Goal: Task Accomplishment & Management: Complete application form

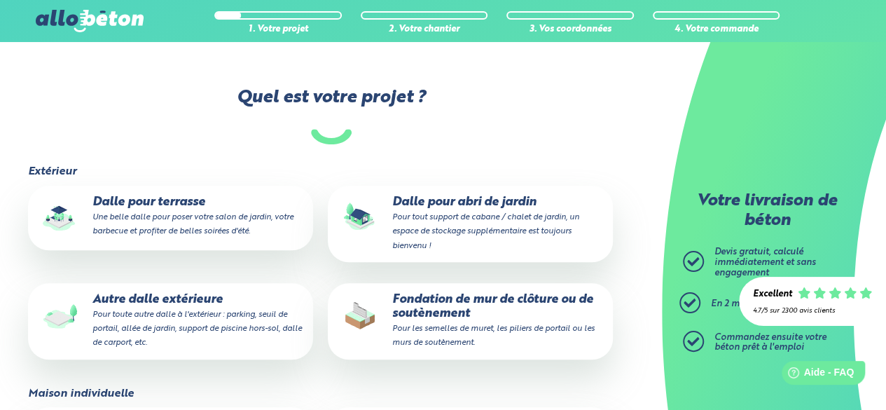
click at [140, 195] on p "Dalle pour terrasse Une belle dalle pour poser votre salon de jardin, votre bar…" at bounding box center [170, 216] width 265 height 43
click at [0, 0] on input "Dalle pour terrasse Une belle dalle pour poser votre salon de jardin, votre bar…" at bounding box center [0, 0] width 0 height 0
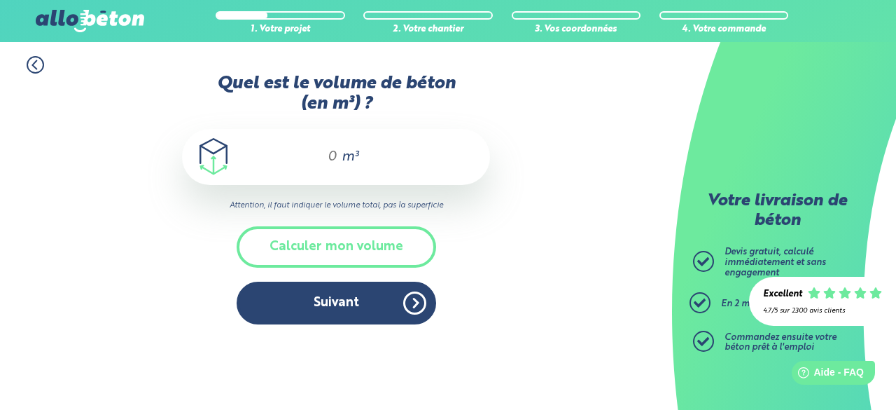
click at [324, 158] on input "Quel est le volume de béton (en m³) ?" at bounding box center [326, 156] width 24 height 17
type input "é"
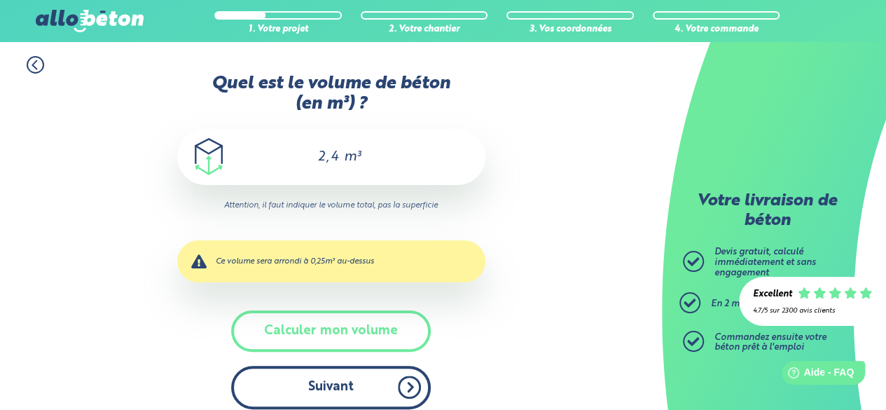
type input "2,4"
click at [342, 385] on button "Suivant" at bounding box center [331, 386] width 200 height 43
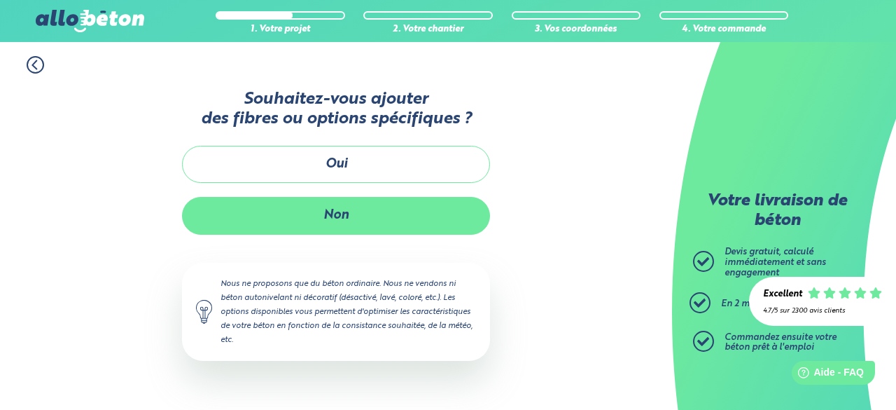
click at [347, 218] on button "Non" at bounding box center [336, 215] width 308 height 37
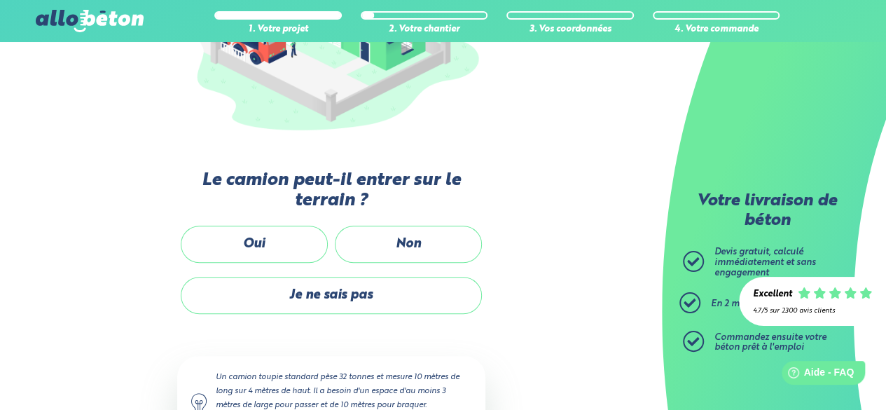
scroll to position [280, 0]
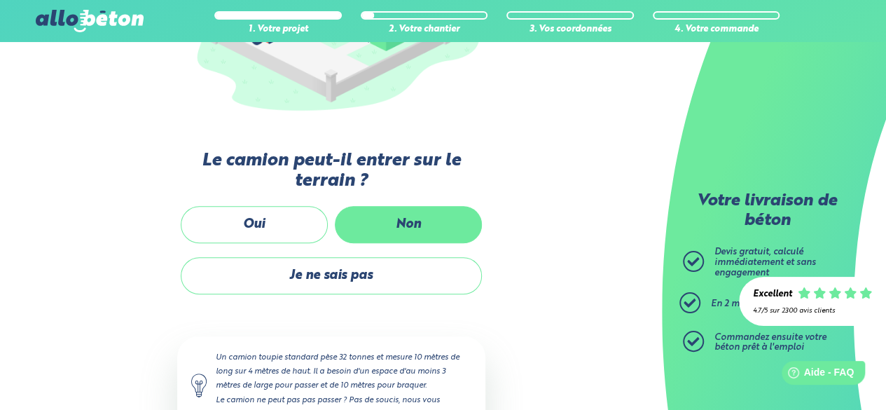
click at [399, 223] on label "Non" at bounding box center [408, 224] width 147 height 37
click at [0, 0] on input "Non" at bounding box center [0, 0] width 0 height 0
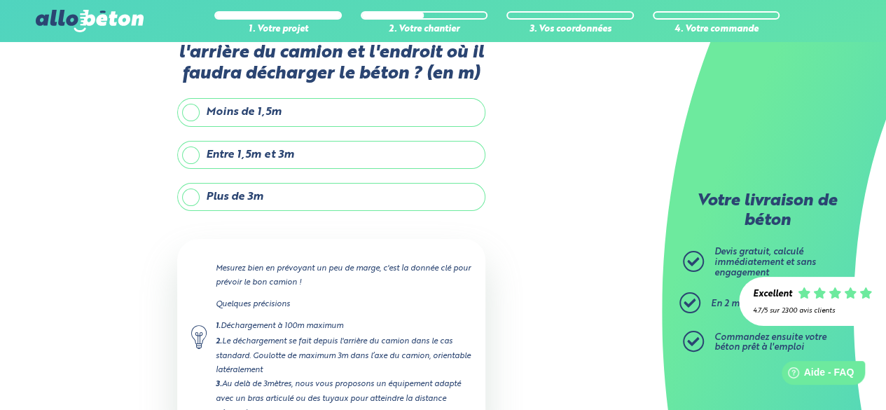
scroll to position [16, 0]
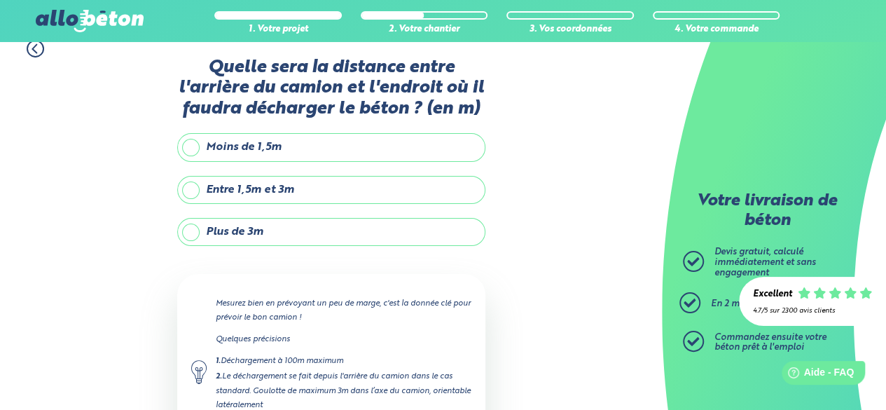
click at [196, 232] on label "Plus de 3m" at bounding box center [331, 232] width 308 height 28
click at [0, 0] on input "Plus de 3m" at bounding box center [0, 0] width 0 height 0
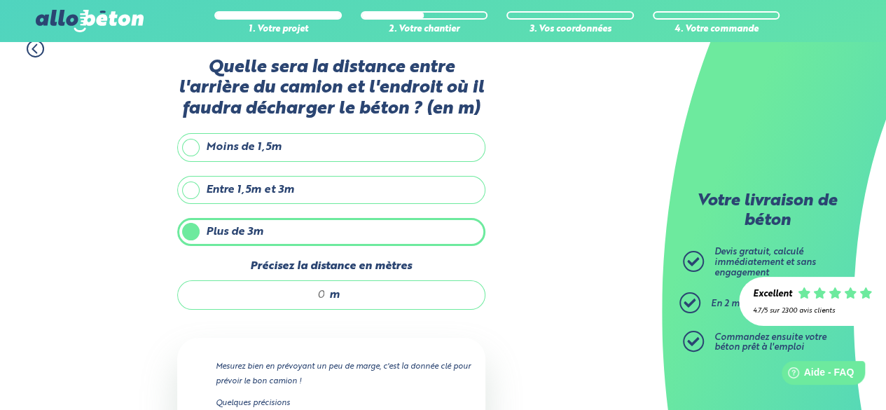
click at [312, 290] on input "Précisez la distance en mètres" at bounding box center [259, 295] width 134 height 14
type input "1"
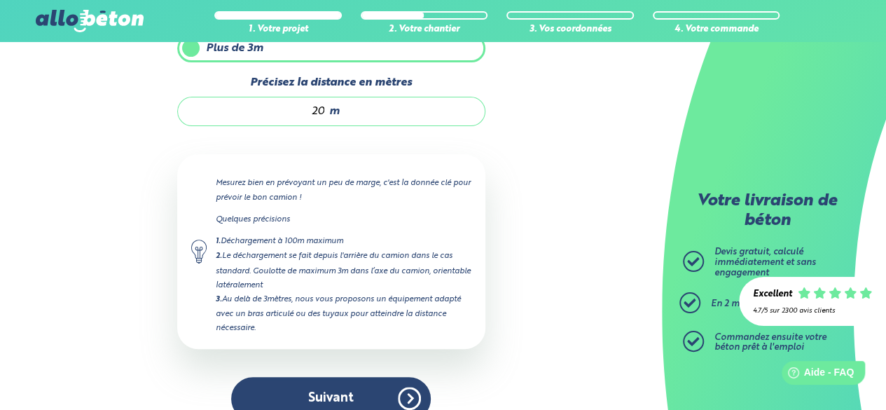
scroll to position [219, 0]
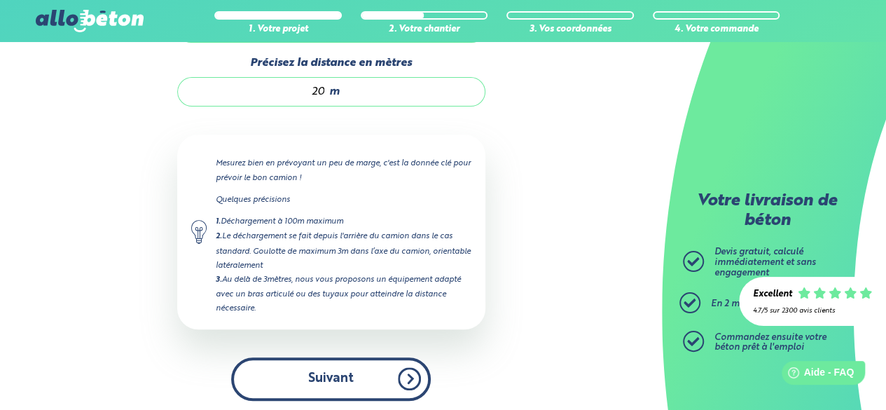
type input "20"
click at [347, 370] on button "Suivant" at bounding box center [331, 378] width 200 height 43
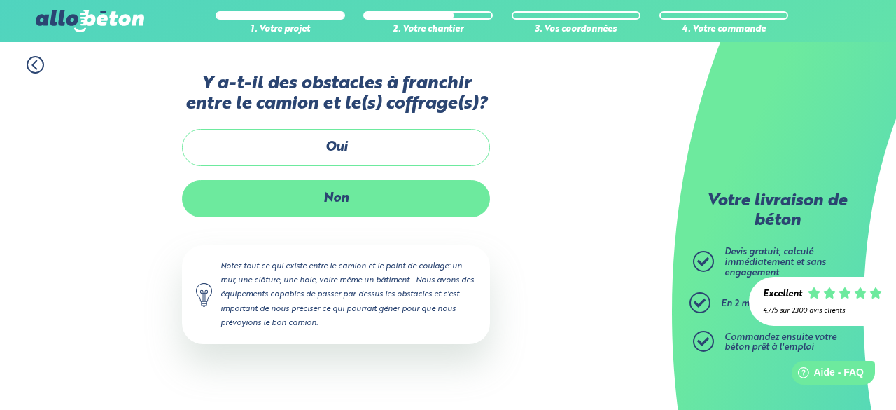
click at [354, 197] on label "Non" at bounding box center [336, 198] width 308 height 37
click at [0, 0] on input "Non" at bounding box center [0, 0] width 0 height 0
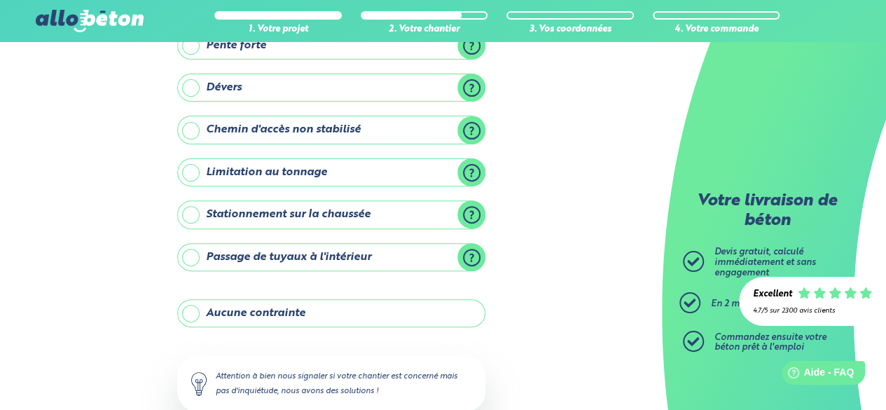
scroll to position [235, 0]
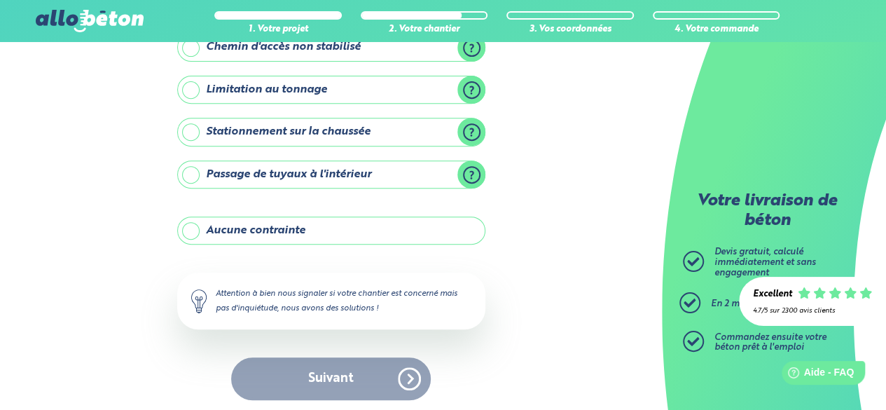
click at [193, 226] on label "Aucune contrainte" at bounding box center [331, 230] width 308 height 28
click at [0, 0] on input "Aucune contrainte" at bounding box center [0, 0] width 0 height 0
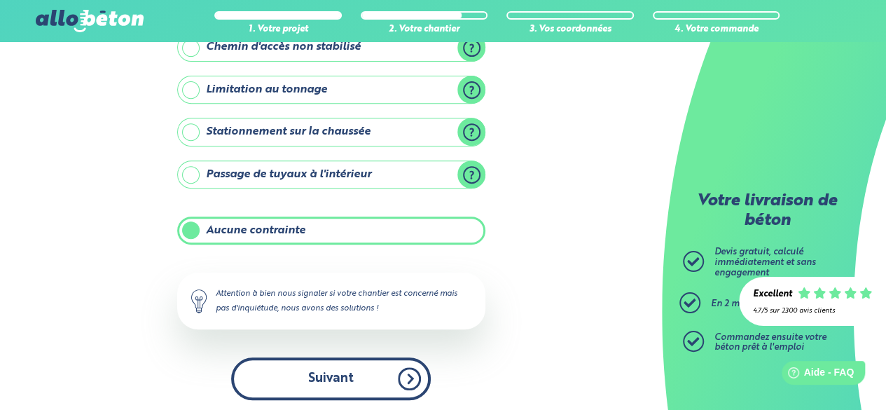
click at [346, 369] on button "Suivant" at bounding box center [331, 378] width 200 height 43
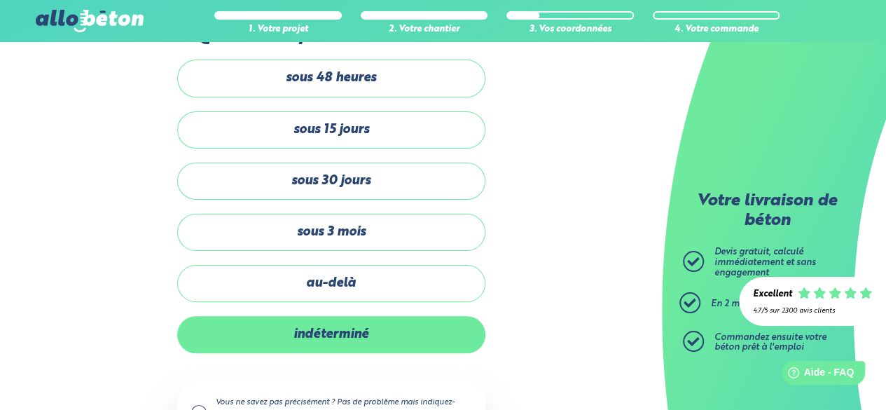
scroll to position [70, 0]
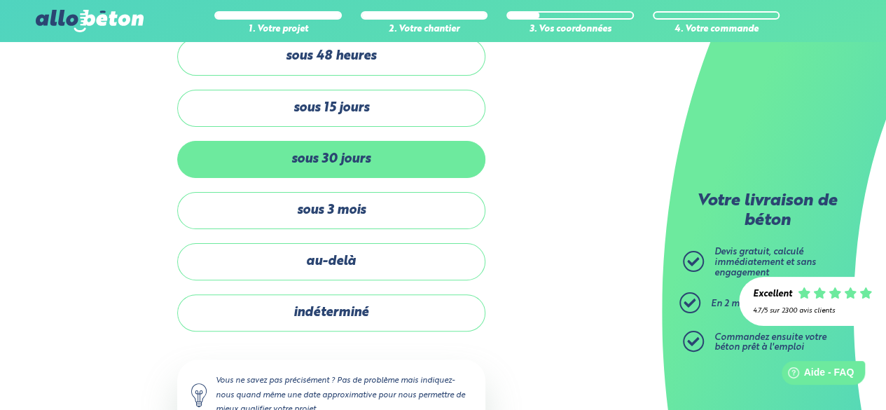
click at [345, 153] on label "sous 30 jours" at bounding box center [331, 159] width 308 height 37
click at [0, 0] on input "sous 30 jours" at bounding box center [0, 0] width 0 height 0
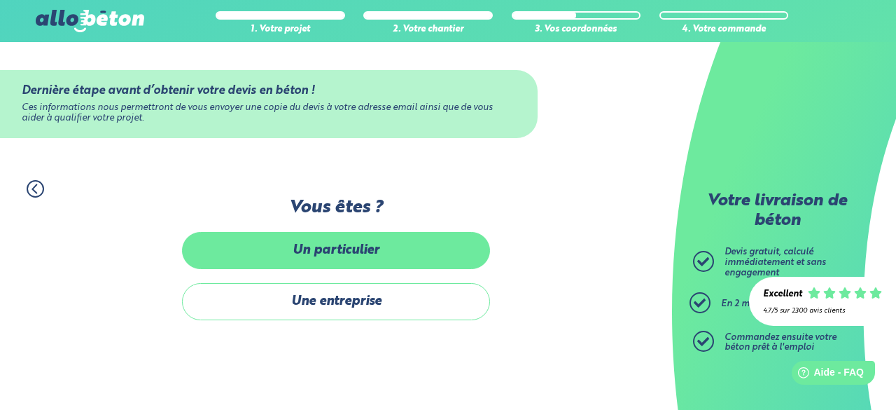
click at [330, 258] on label "Un particulier" at bounding box center [336, 250] width 308 height 37
click at [0, 0] on input "Un particulier" at bounding box center [0, 0] width 0 height 0
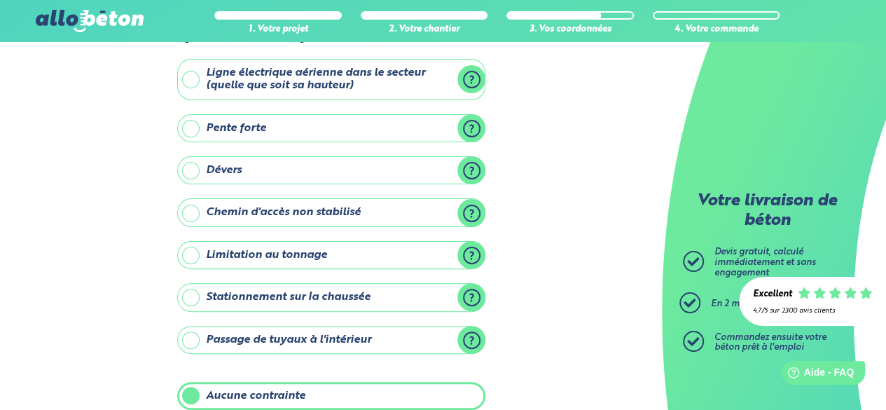
scroll to position [235, 0]
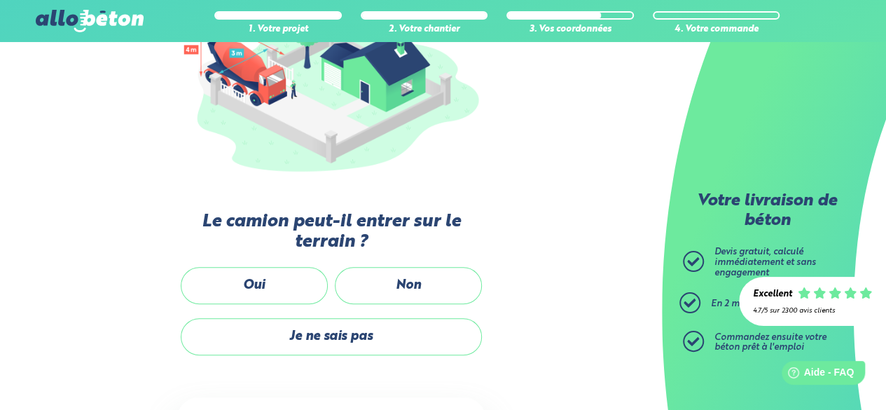
scroll to position [280, 0]
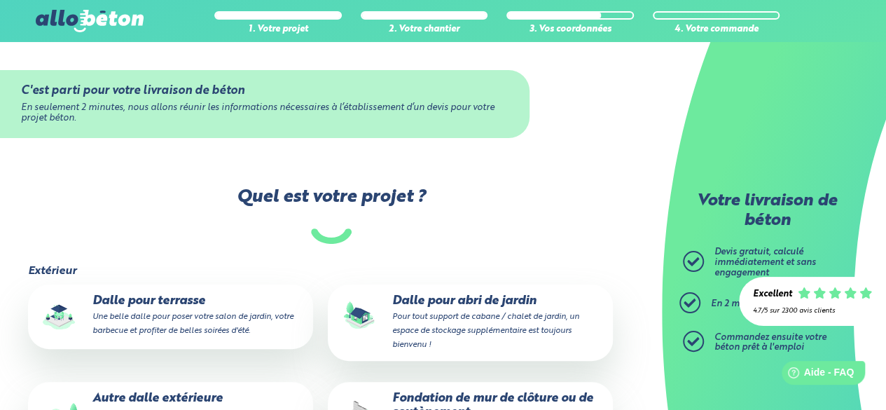
scroll to position [280, 0]
